Goal: Task Accomplishment & Management: Manage account settings

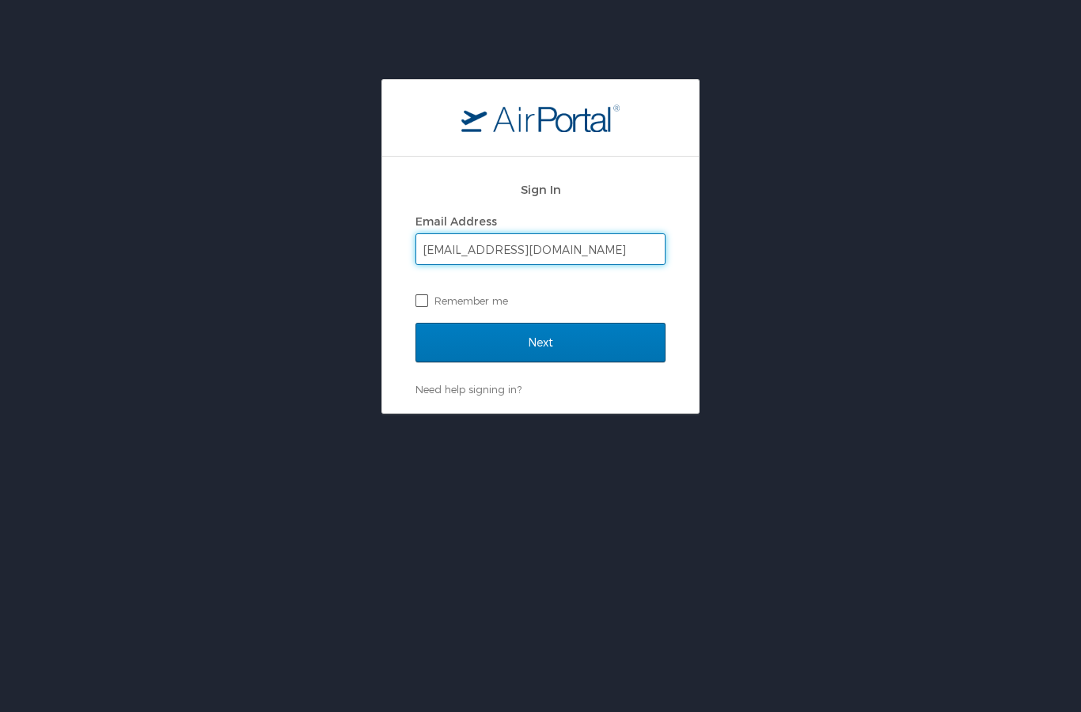
type input "ncroza@lsuhsc.edu"
click at [470, 301] on label "Remember me" at bounding box center [540, 301] width 250 height 24
click at [426, 301] on input "Remember me" at bounding box center [420, 299] width 10 height 10
checkbox input "true"
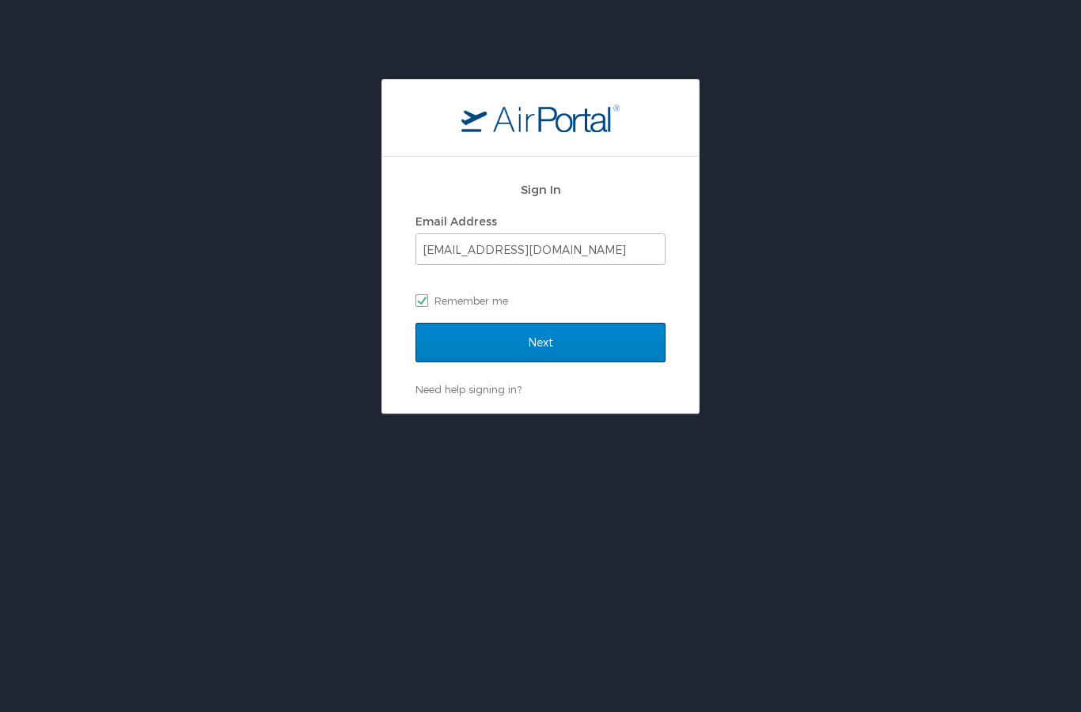
click at [485, 358] on input "Next" at bounding box center [540, 343] width 250 height 40
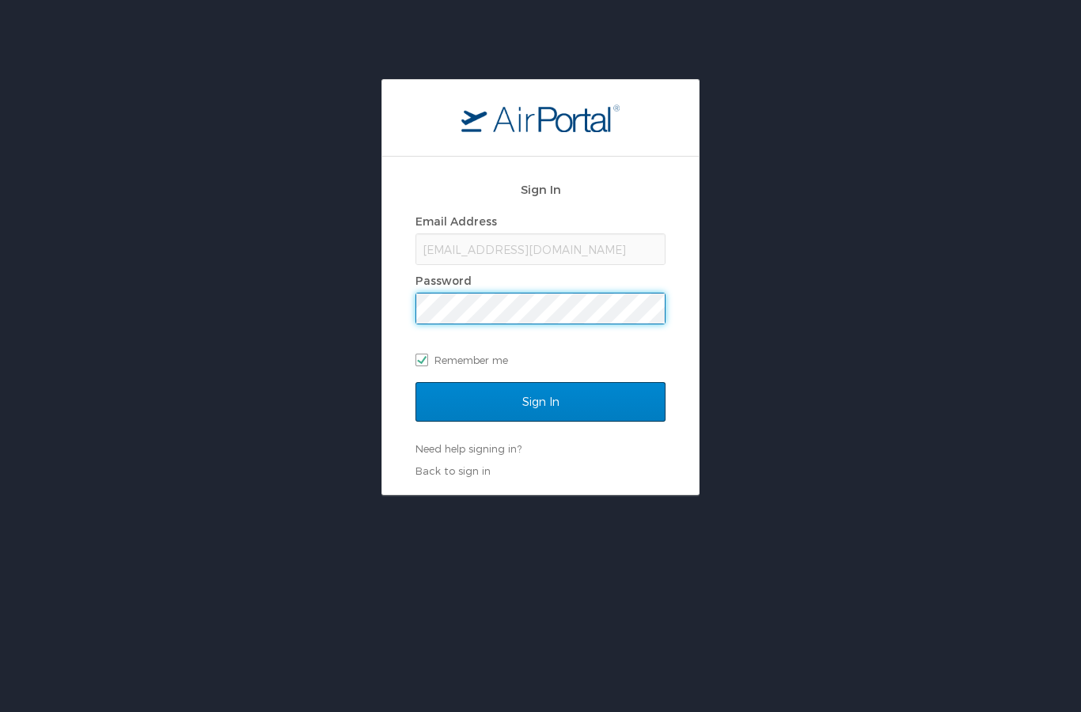
click at [542, 409] on input "Sign In" at bounding box center [540, 402] width 250 height 40
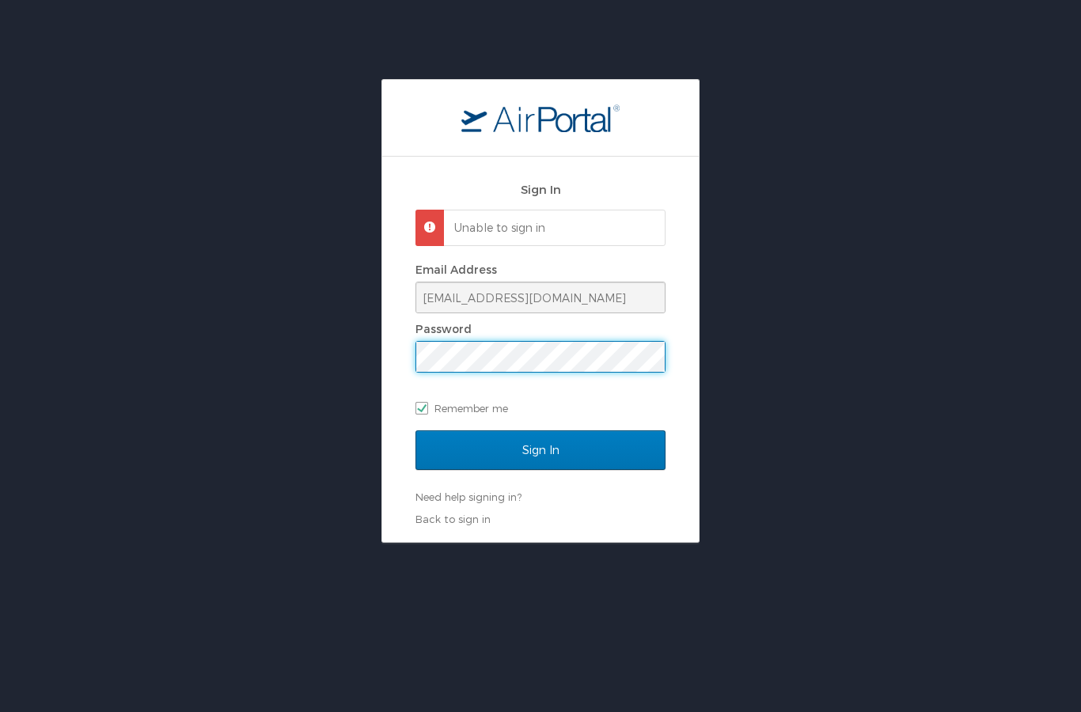
click at [375, 353] on div "Sign In Unable to sign in Email Address ncroza@lsuhsc.edu Password Remember me …" at bounding box center [540, 311] width 1081 height 464
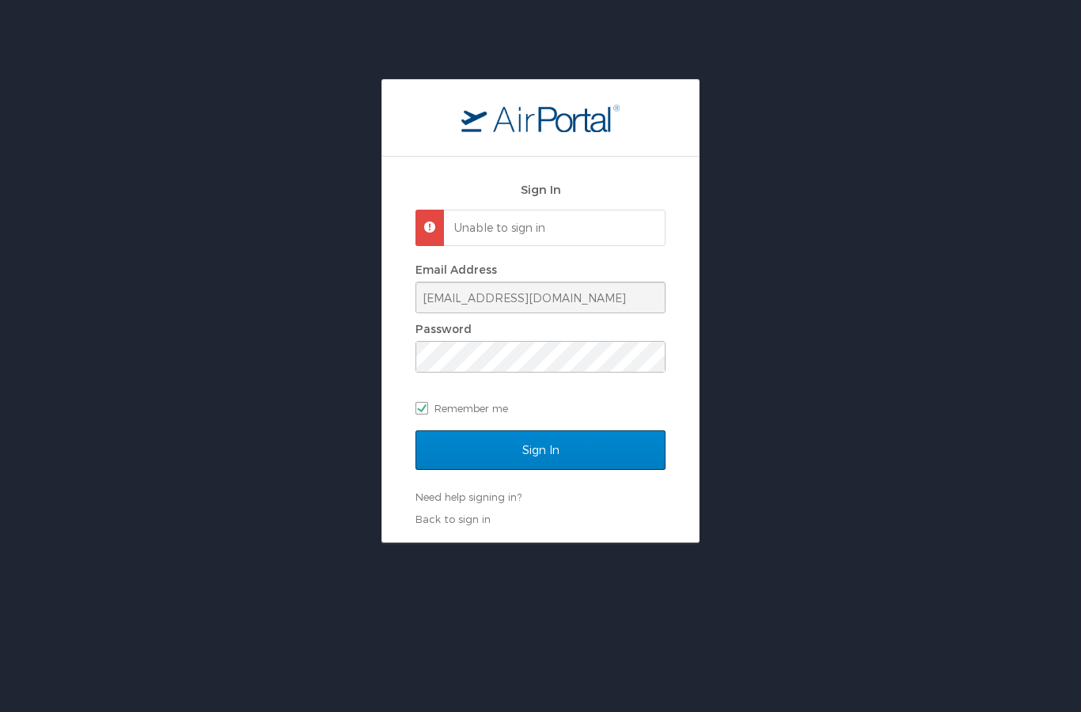
click at [554, 441] on input "Sign In" at bounding box center [540, 450] width 250 height 40
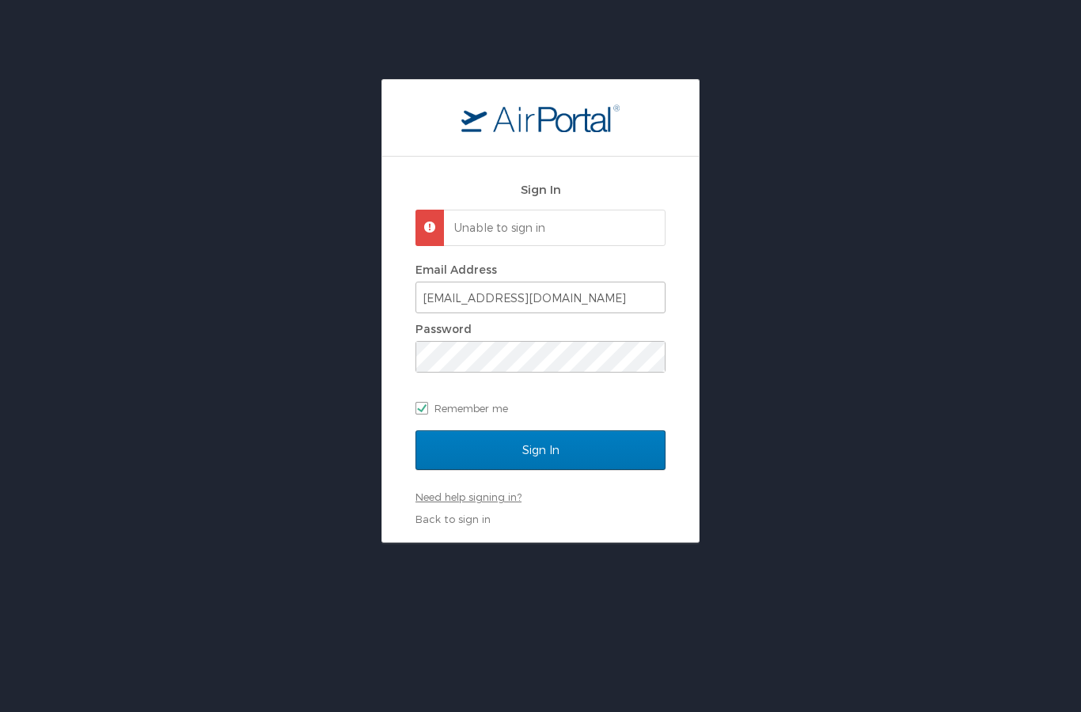
click at [491, 496] on link "Need help signing in?" at bounding box center [468, 497] width 106 height 13
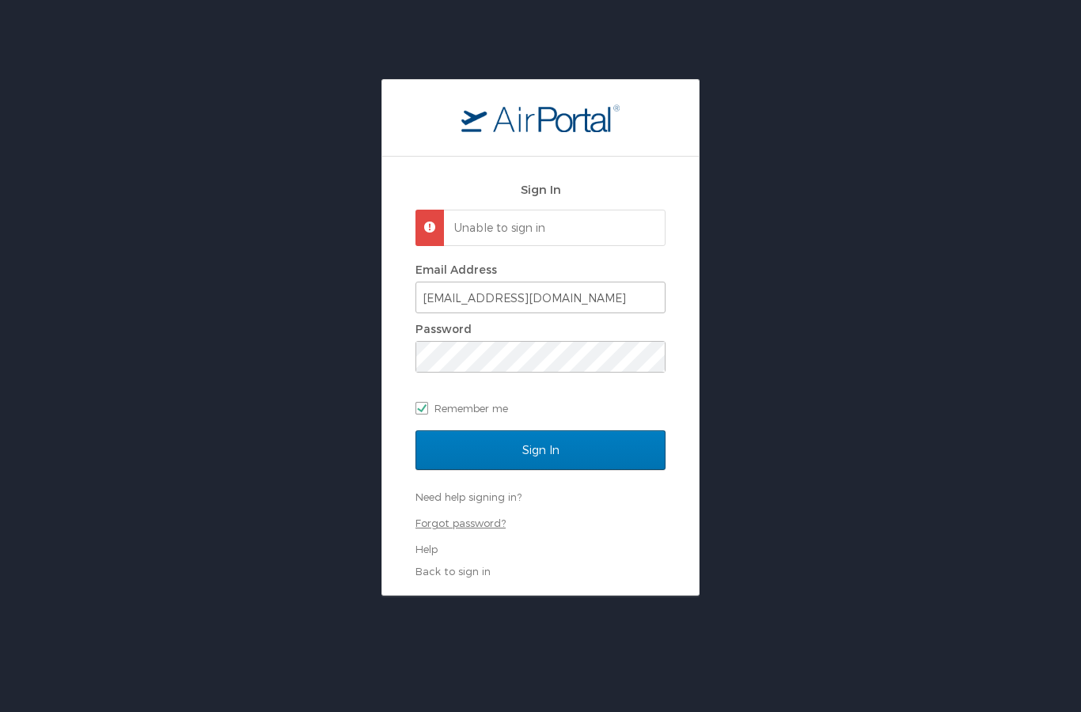
click at [444, 517] on link "Forgot password?" at bounding box center [460, 523] width 90 height 13
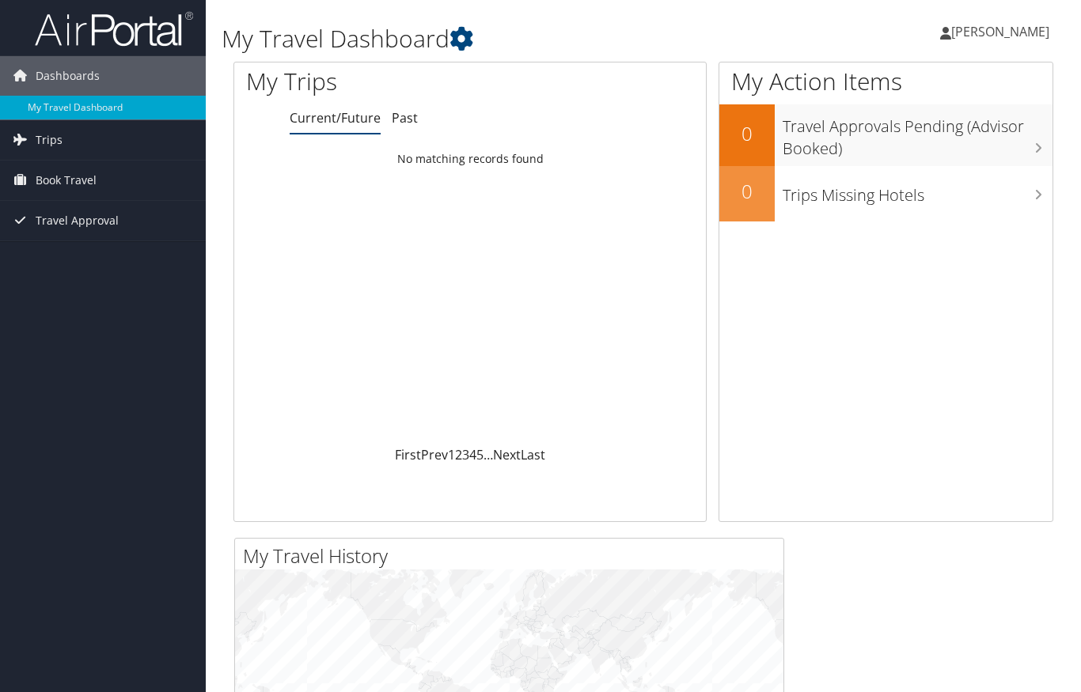
click at [809, 36] on div "Nicole Crozat Nicole Crozat My Settings Travel Agency Contacts View Travel Prof…" at bounding box center [901, 38] width 360 height 61
